Goal: Navigation & Orientation: Find specific page/section

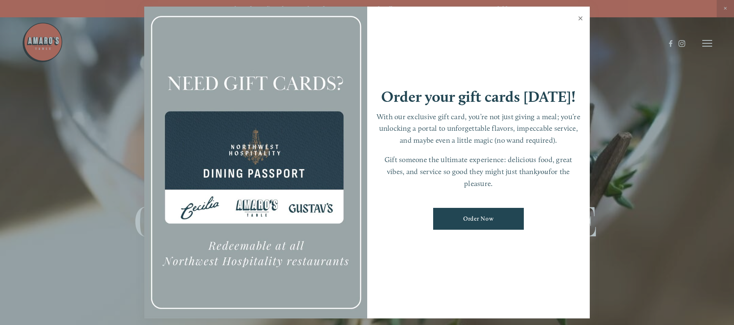
click at [579, 20] on link "Close" at bounding box center [580, 19] width 16 height 23
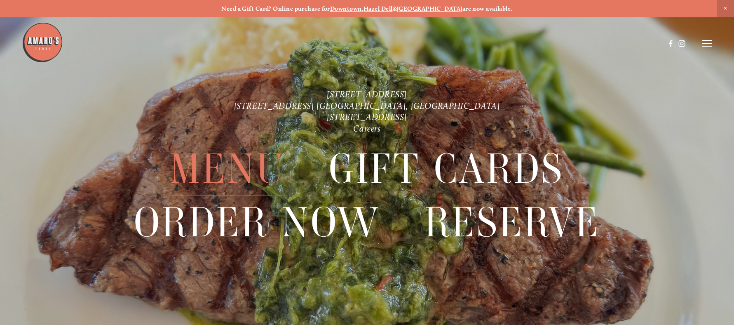
click at [259, 171] on span "Menu" at bounding box center [227, 168] width 115 height 53
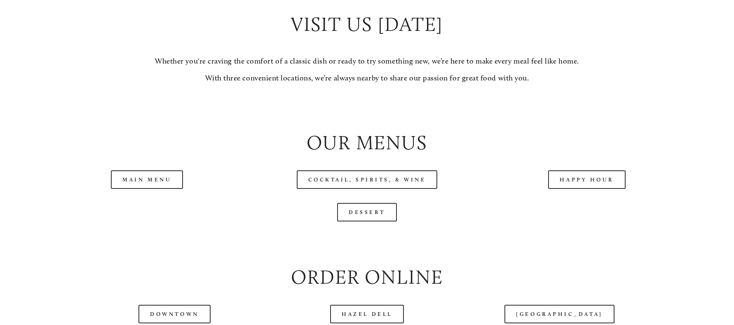
scroll to position [856, 0]
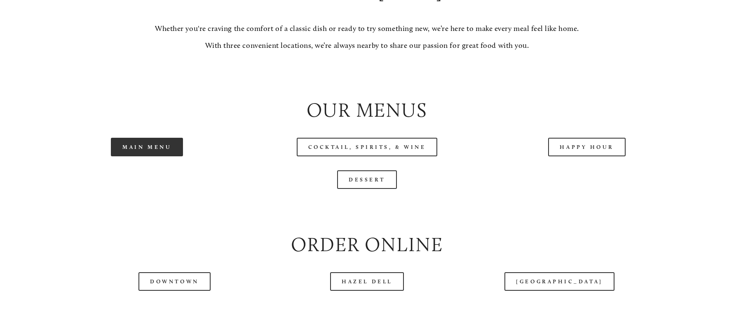
click at [175, 156] on link "Main Menu" at bounding box center [147, 147] width 72 height 19
